Goal: Book appointment/travel/reservation

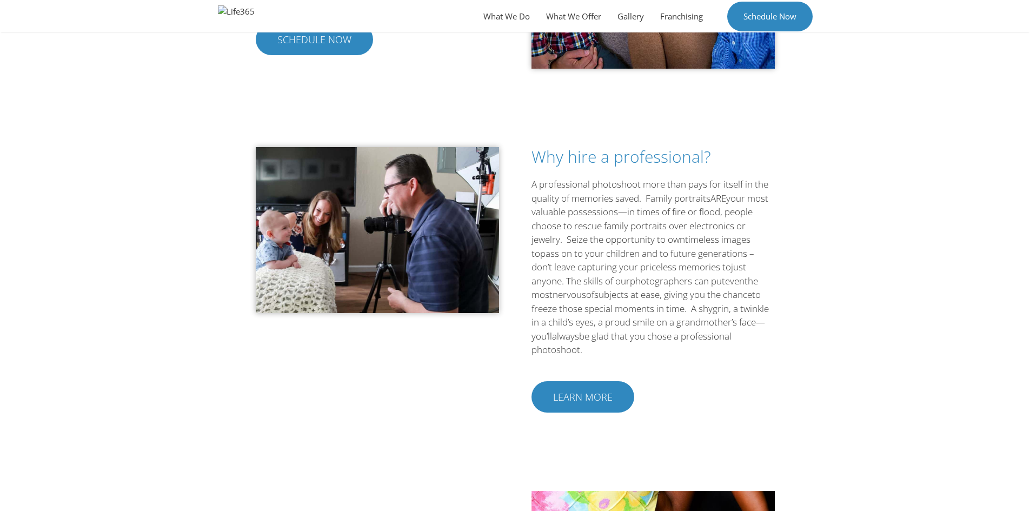
scroll to position [973, 0]
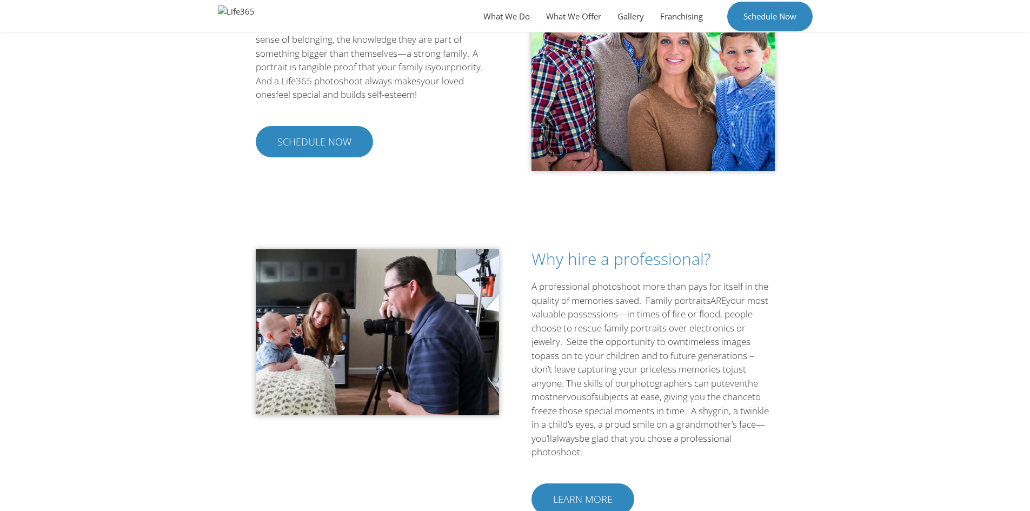
click at [242, 12] on img at bounding box center [237, 16] width 48 height 32
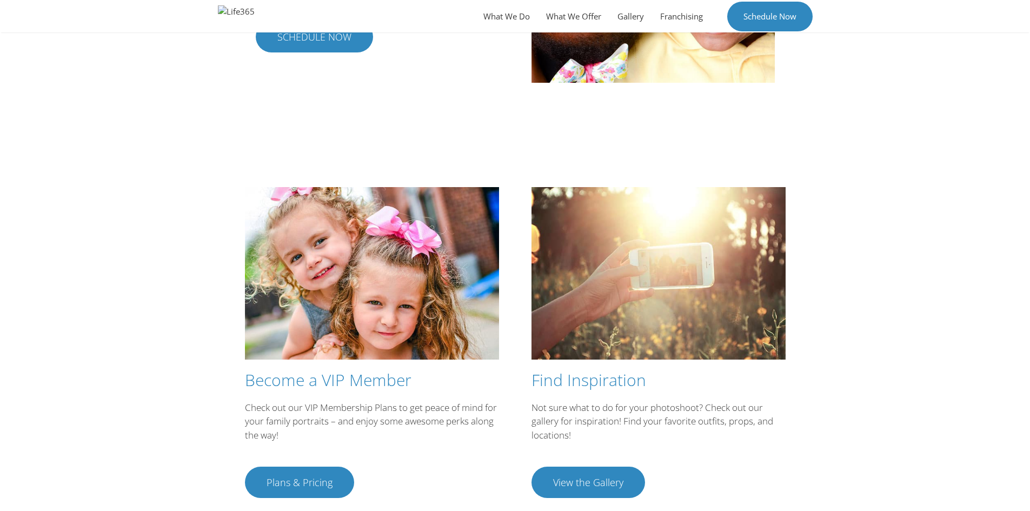
scroll to position [1813, 0]
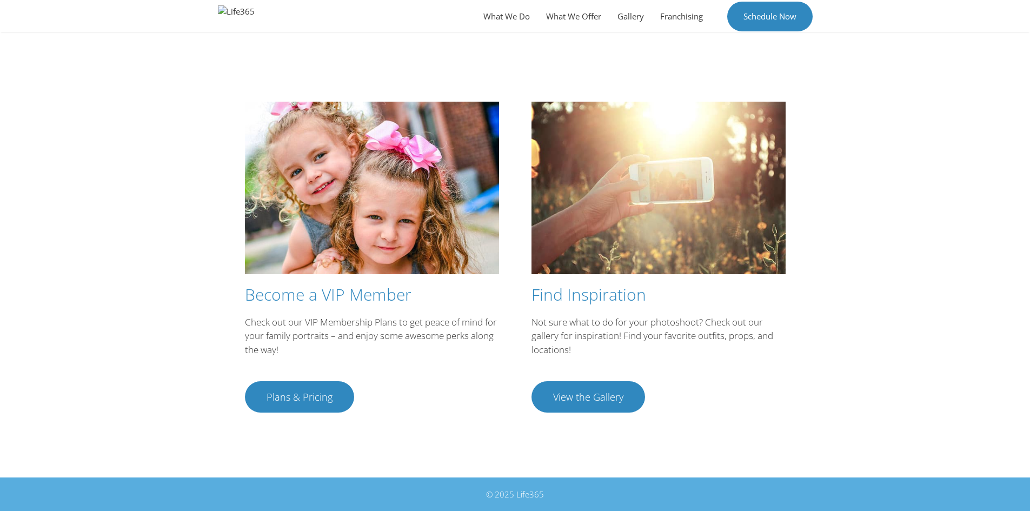
click at [529, 496] on div "© 2025 Life365" at bounding box center [515, 494] width 595 height 12
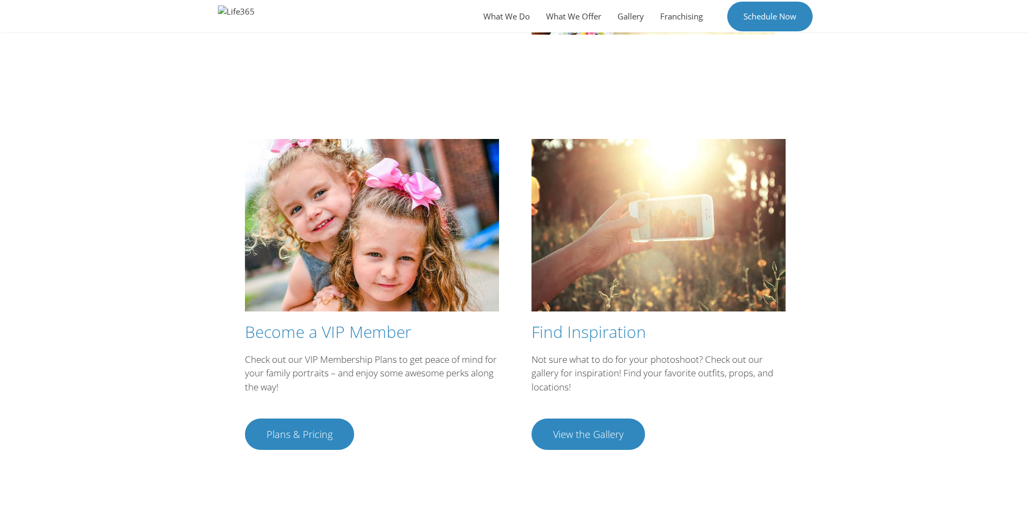
scroll to position [1759, 0]
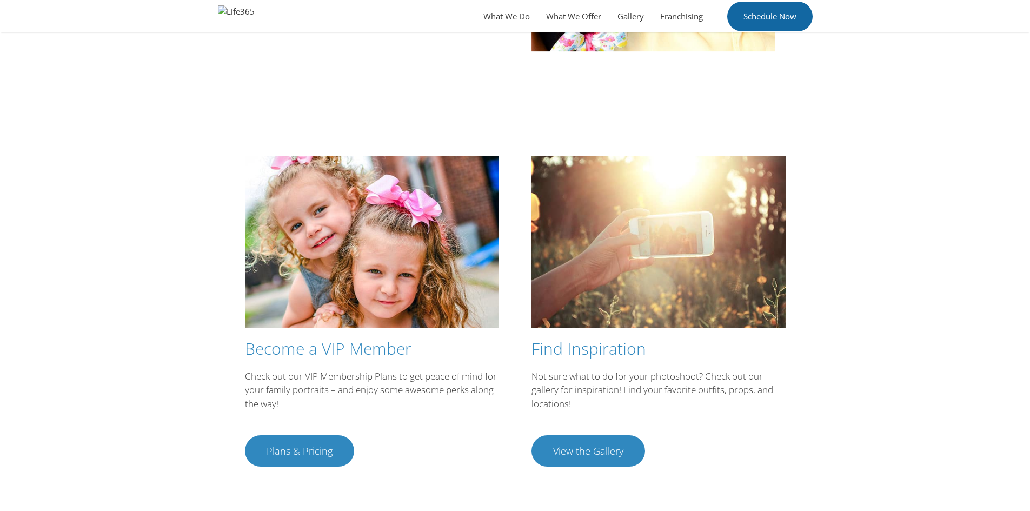
click at [775, 14] on link "Schedule Now" at bounding box center [769, 17] width 85 height 30
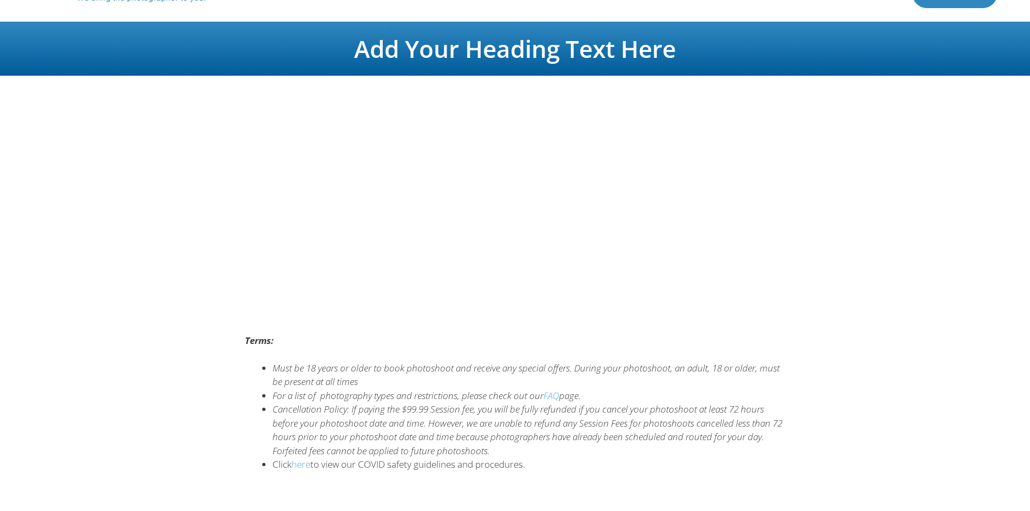
scroll to position [74, 0]
